Goal: Transaction & Acquisition: Purchase product/service

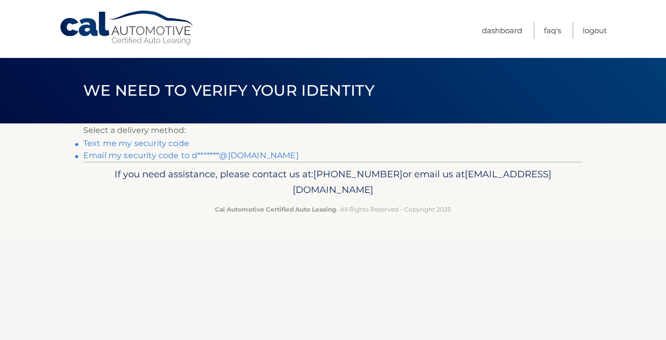
click at [162, 141] on link "Text me my security code" at bounding box center [136, 144] width 106 height 10
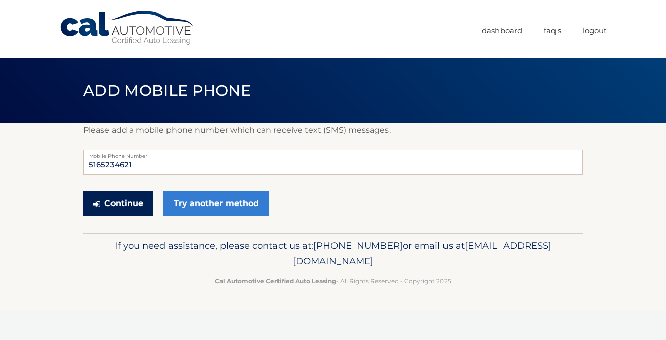
click at [113, 205] on button "Continue" at bounding box center [118, 203] width 70 height 25
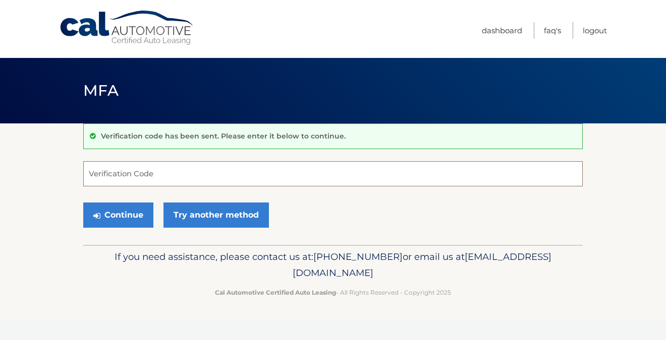
click at [119, 180] on input "Verification Code" at bounding box center [332, 173] width 499 height 25
type input "374897"
click at [83, 203] on button "Continue" at bounding box center [118, 215] width 70 height 25
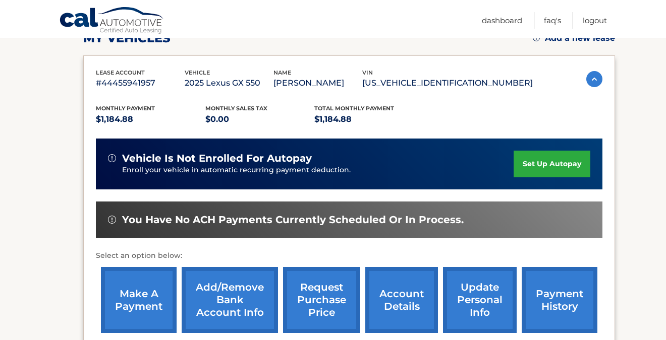
scroll to position [155, 0]
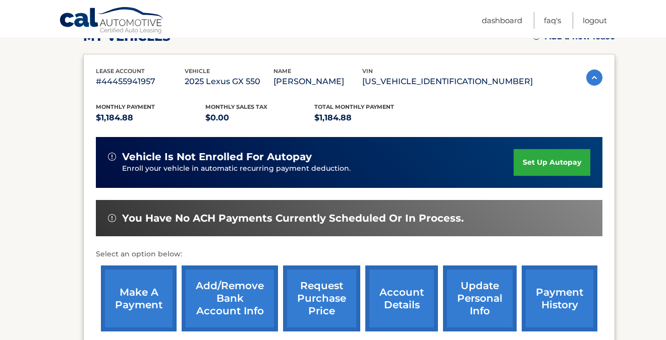
click at [147, 290] on link "make a payment" at bounding box center [139, 299] width 76 height 66
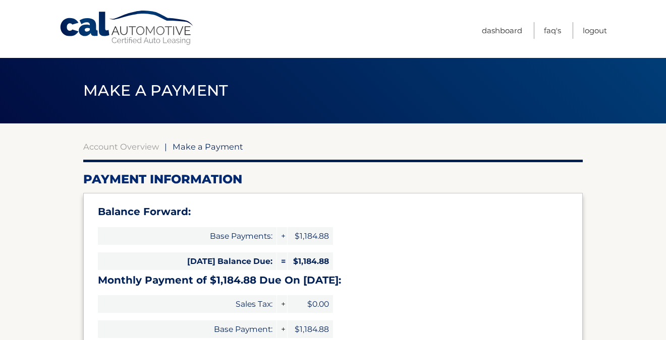
select select "ZTNhYzJjMDMtOTJlMy00N2I3LWFlMWMtYWM4NmFkZWUzOGNj"
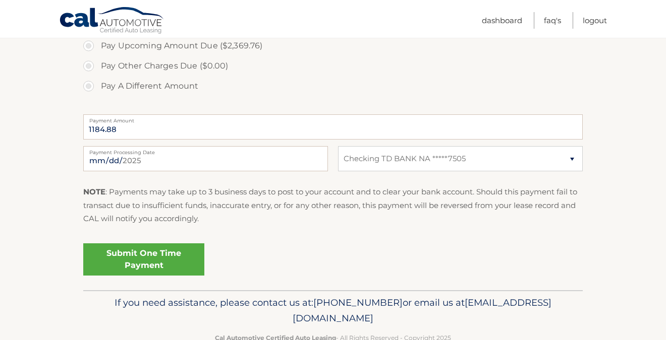
scroll to position [400, 0]
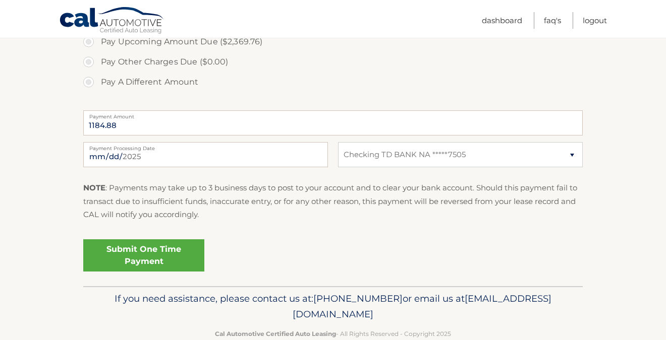
click at [158, 254] on link "Submit One Time Payment" at bounding box center [143, 256] width 121 height 32
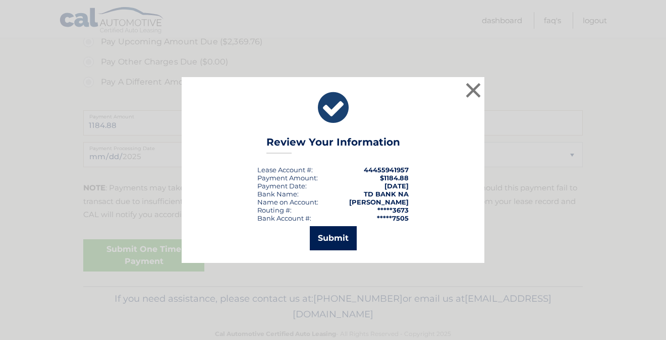
click at [342, 241] on button "Submit" at bounding box center [333, 238] width 47 height 24
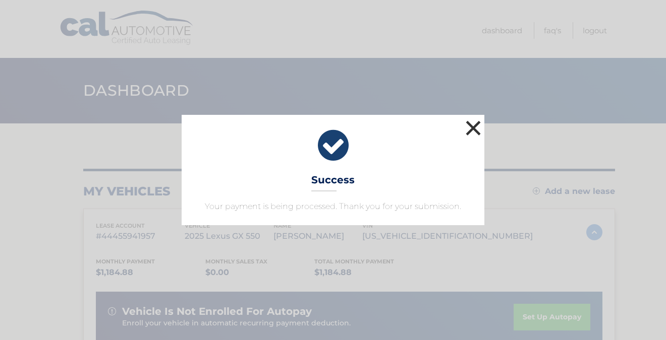
click at [474, 127] on button "×" at bounding box center [473, 128] width 20 height 20
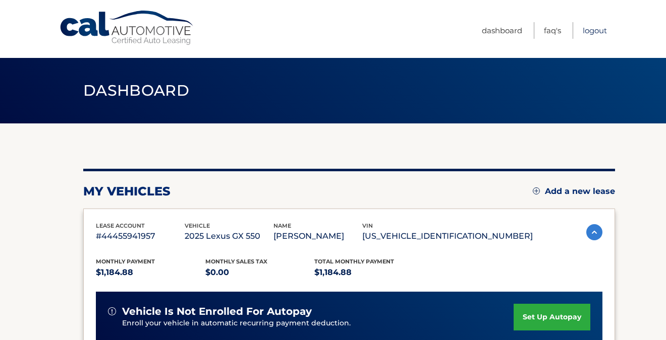
click at [597, 33] on link "Logout" at bounding box center [594, 30] width 24 height 17
